Goal: Navigation & Orientation: Find specific page/section

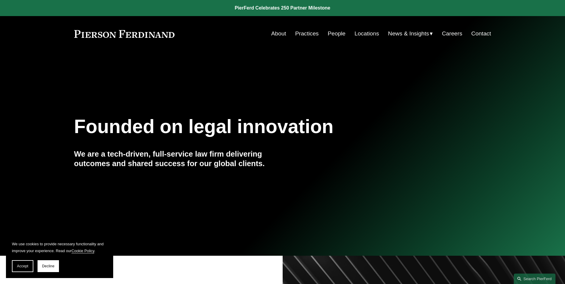
click at [276, 35] on link "About" at bounding box center [278, 33] width 15 height 11
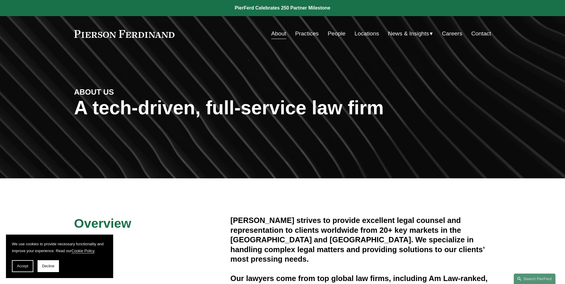
click at [302, 34] on link "Practices" at bounding box center [307, 33] width 24 height 11
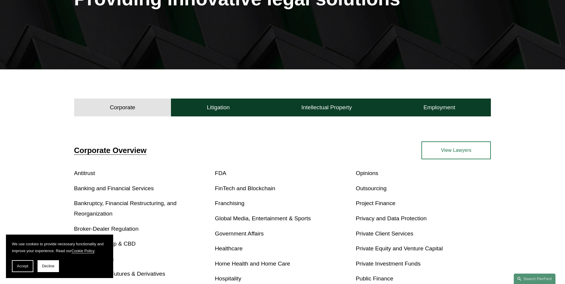
scroll to position [111, 0]
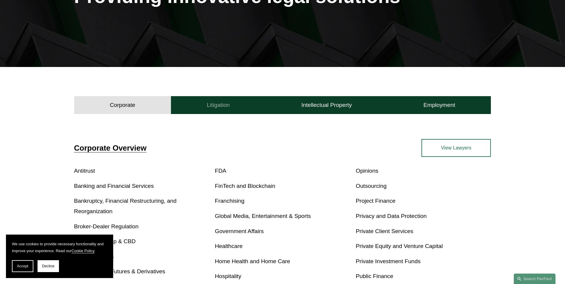
click at [226, 107] on h4 "Litigation" at bounding box center [218, 105] width 23 height 7
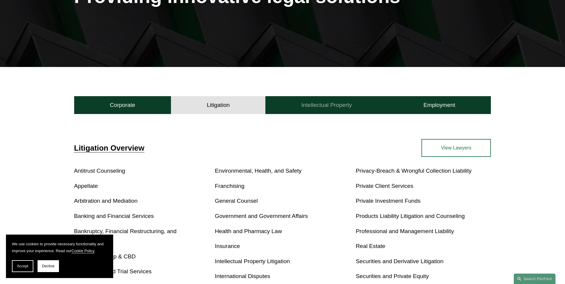
click at [294, 110] on button "Intellectual Property" at bounding box center [326, 105] width 122 height 18
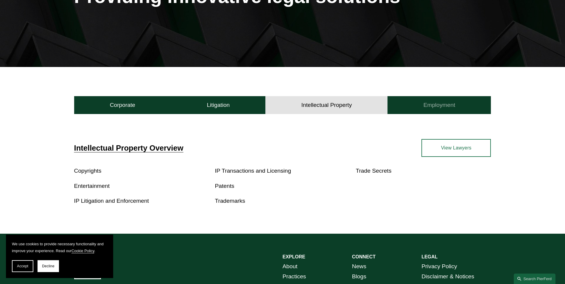
click at [425, 111] on button "Employment" at bounding box center [438, 105] width 103 height 18
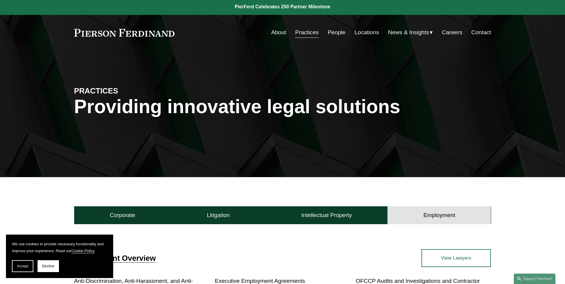
scroll to position [0, 0]
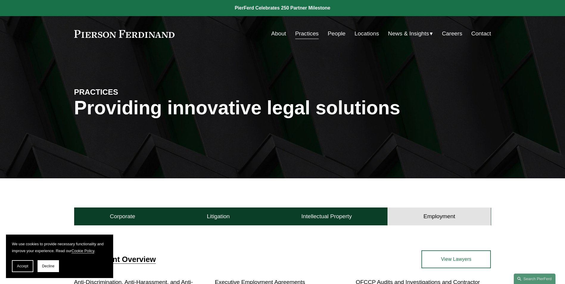
click at [332, 33] on link "People" at bounding box center [336, 33] width 18 height 11
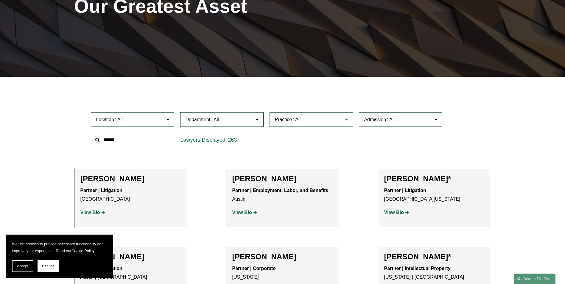
scroll to position [127, 0]
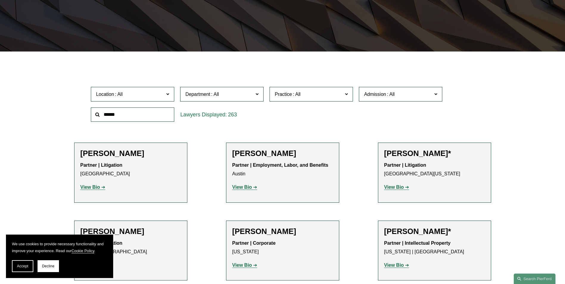
click at [166, 95] on span at bounding box center [167, 94] width 3 height 8
click at [254, 116] on div "263" at bounding box center [221, 114] width 83 height 15
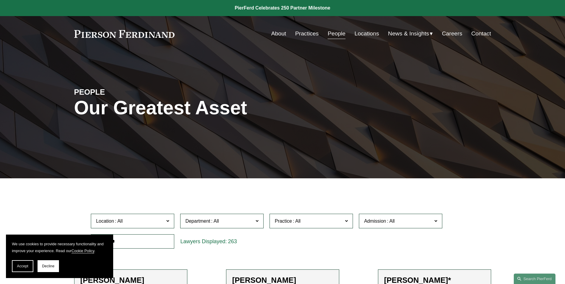
click at [367, 35] on link "Locations" at bounding box center [366, 33] width 24 height 11
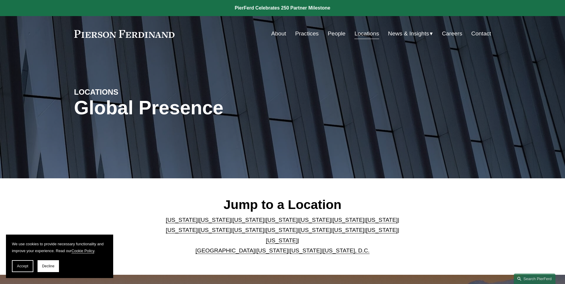
click at [216, 247] on link "[GEOGRAPHIC_DATA]" at bounding box center [225, 250] width 60 height 6
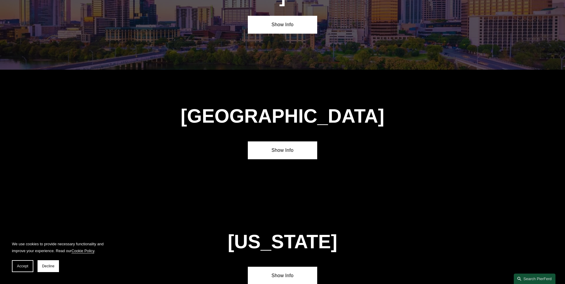
scroll to position [2154, 0]
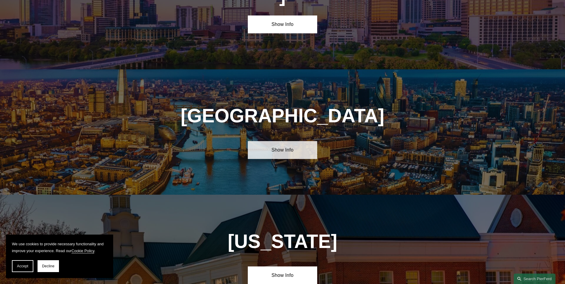
click at [274, 141] on link "Show Info" at bounding box center [282, 150] width 69 height 18
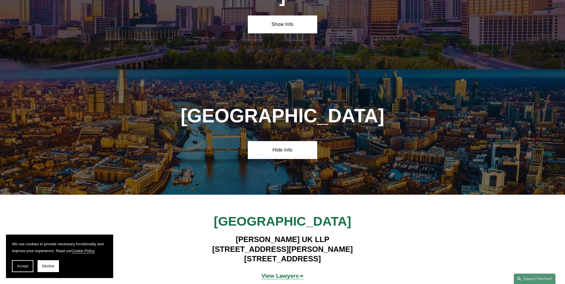
click at [295, 273] on strong "View Lawyers" at bounding box center [280, 276] width 38 height 6
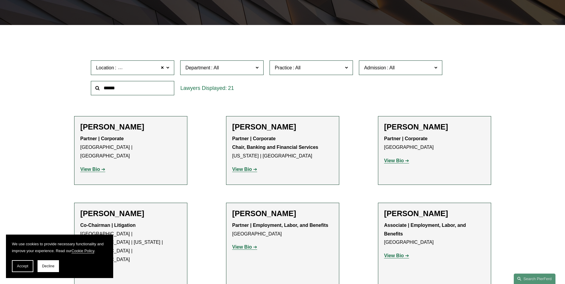
scroll to position [157, 0]
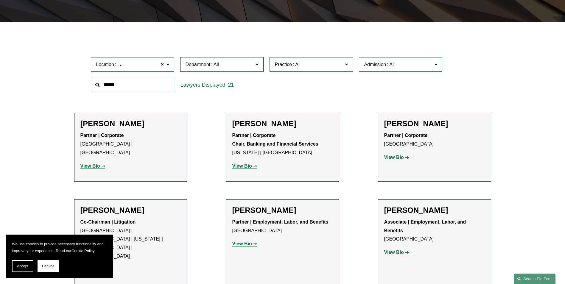
click at [88, 163] on strong "View Bio" at bounding box center [90, 165] width 20 height 5
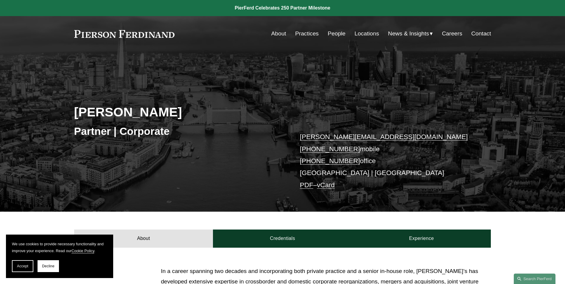
click at [302, 35] on link "Practices" at bounding box center [307, 33] width 24 height 11
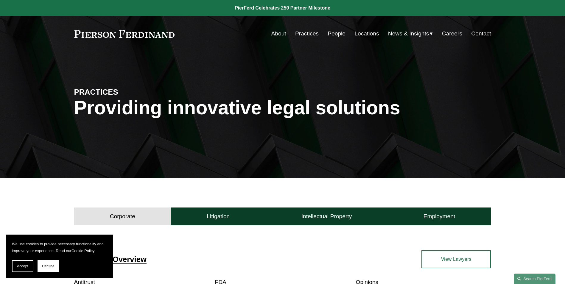
click at [276, 35] on link "About" at bounding box center [278, 33] width 15 height 11
